Goal: Find specific page/section: Find specific page/section

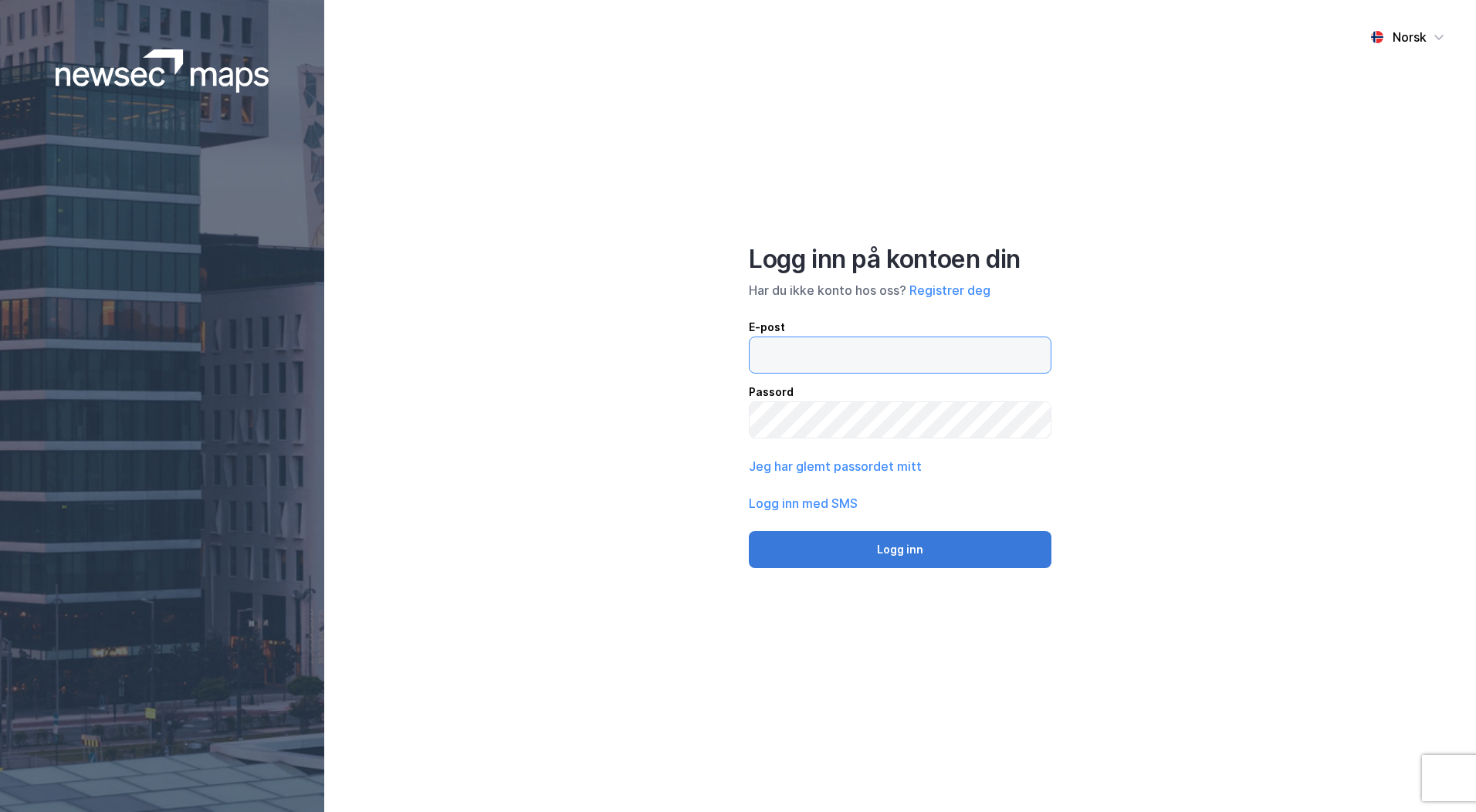
type input "[PERSON_NAME][EMAIL_ADDRESS][DOMAIN_NAME]"
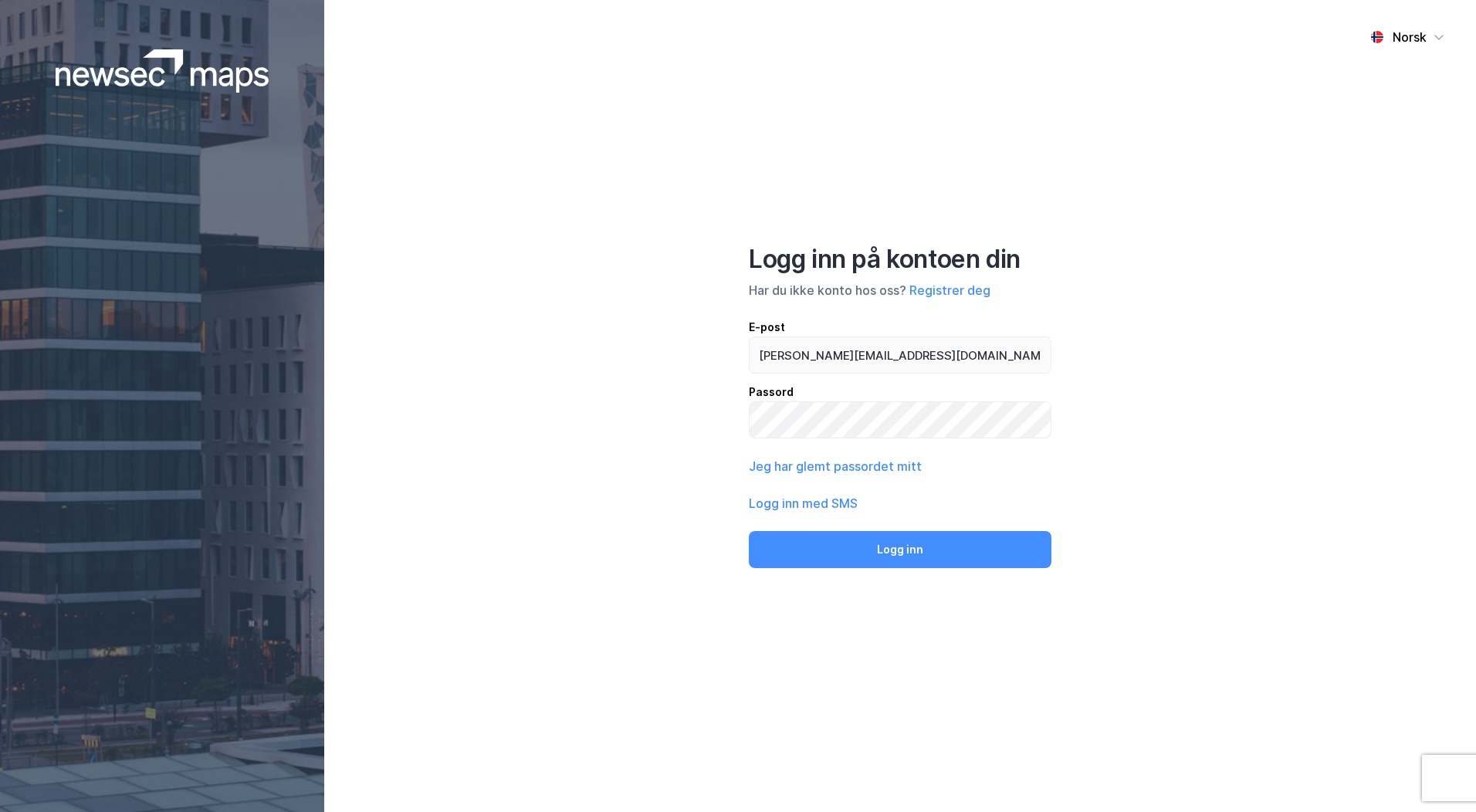
click at [904, 554] on button "Logg inn" at bounding box center [899, 549] width 303 height 37
